Goal: Information Seeking & Learning: Learn about a topic

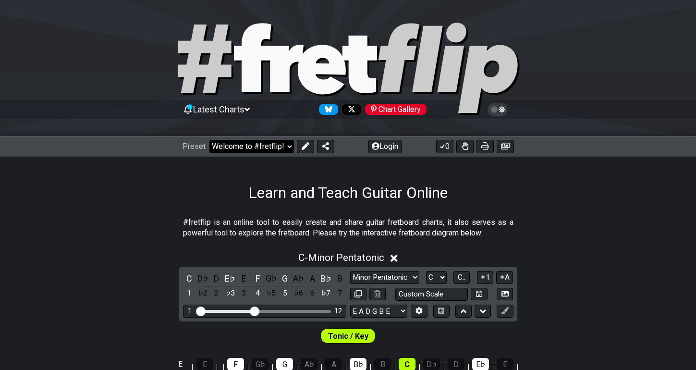
select select "/3nps-caged-shapes"
select select "A"
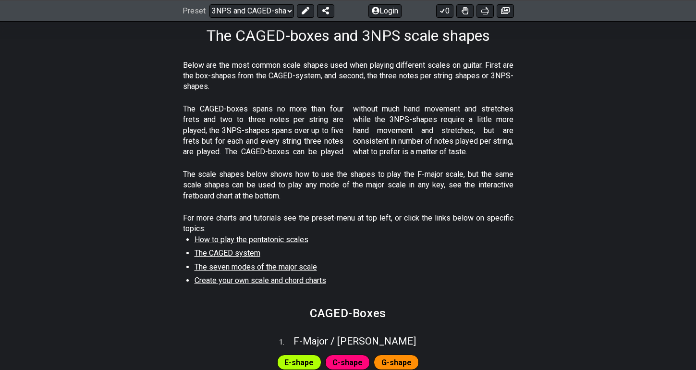
scroll to position [170, 0]
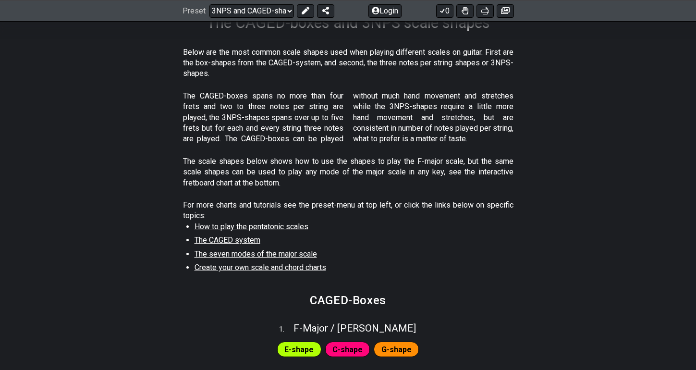
click at [252, 139] on p "The CAGED-boxes spans no more than four frets and two to three notes per string…" at bounding box center [348, 118] width 330 height 54
drag, startPoint x: 252, startPoint y: 139, endPoint x: 288, endPoint y: 136, distance: 36.1
click at [288, 136] on p "The CAGED-boxes spans no more than four frets and two to three notes per string…" at bounding box center [348, 118] width 330 height 54
click at [261, 138] on p "The CAGED-boxes spans no more than four frets and two to three notes per string…" at bounding box center [348, 118] width 330 height 54
drag, startPoint x: 261, startPoint y: 138, endPoint x: 296, endPoint y: 140, distance: 34.6
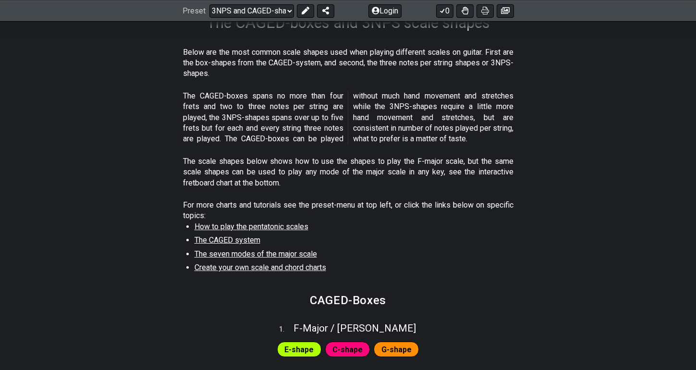
click at [296, 140] on p "The CAGED-boxes spans no more than four frets and two to three notes per string…" at bounding box center [348, 118] width 330 height 54
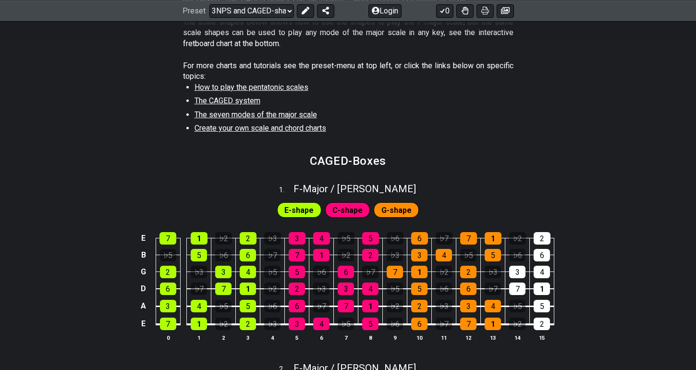
scroll to position [309, 0]
click at [244, 96] on span "The CAGED system" at bounding box center [227, 100] width 66 height 9
select select "/the-caged-system"
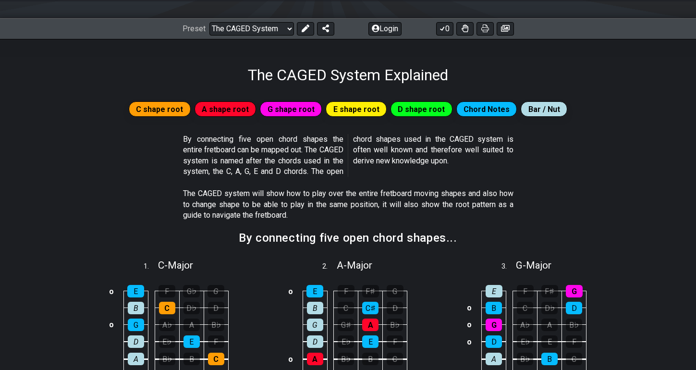
scroll to position [120, 0]
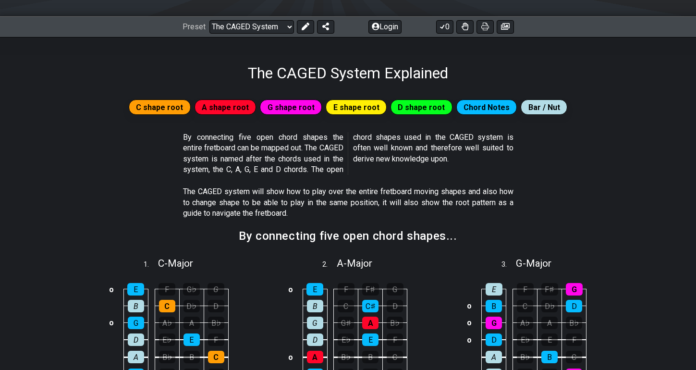
click at [367, 140] on p "By connecting five open chord shapes the entire fretboard can be mapped out. Th…" at bounding box center [348, 153] width 330 height 43
drag, startPoint x: 367, startPoint y: 140, endPoint x: 388, endPoint y: 156, distance: 26.1
click at [388, 156] on p "By connecting five open chord shapes the entire fretboard can be mapped out. Th…" at bounding box center [348, 153] width 330 height 43
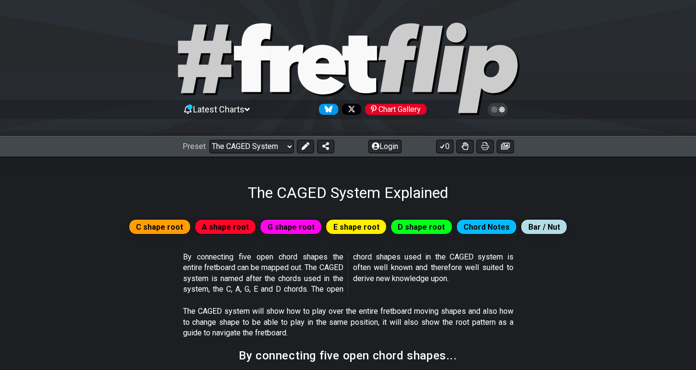
scroll to position [0, 0]
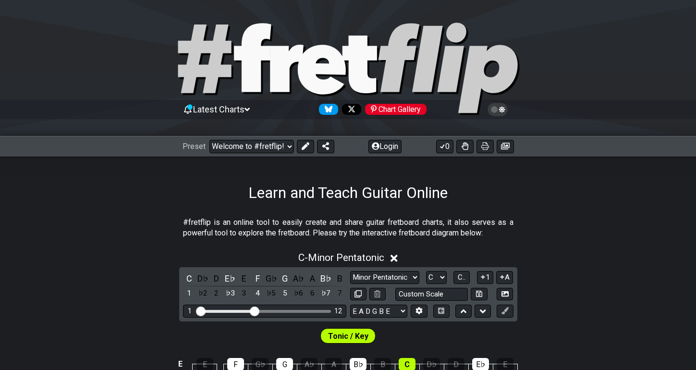
select select "/the-7-modes"
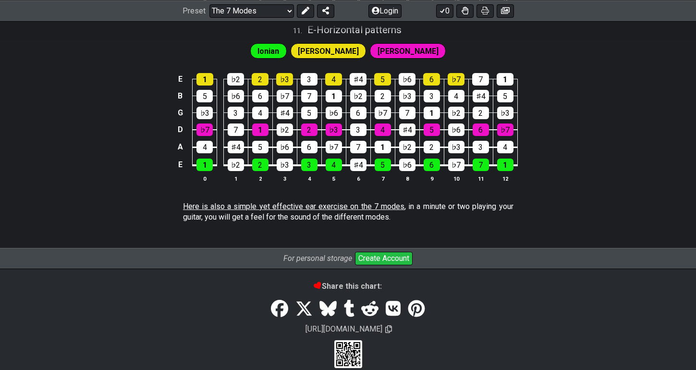
scroll to position [1886, 0]
